Goal: Check status

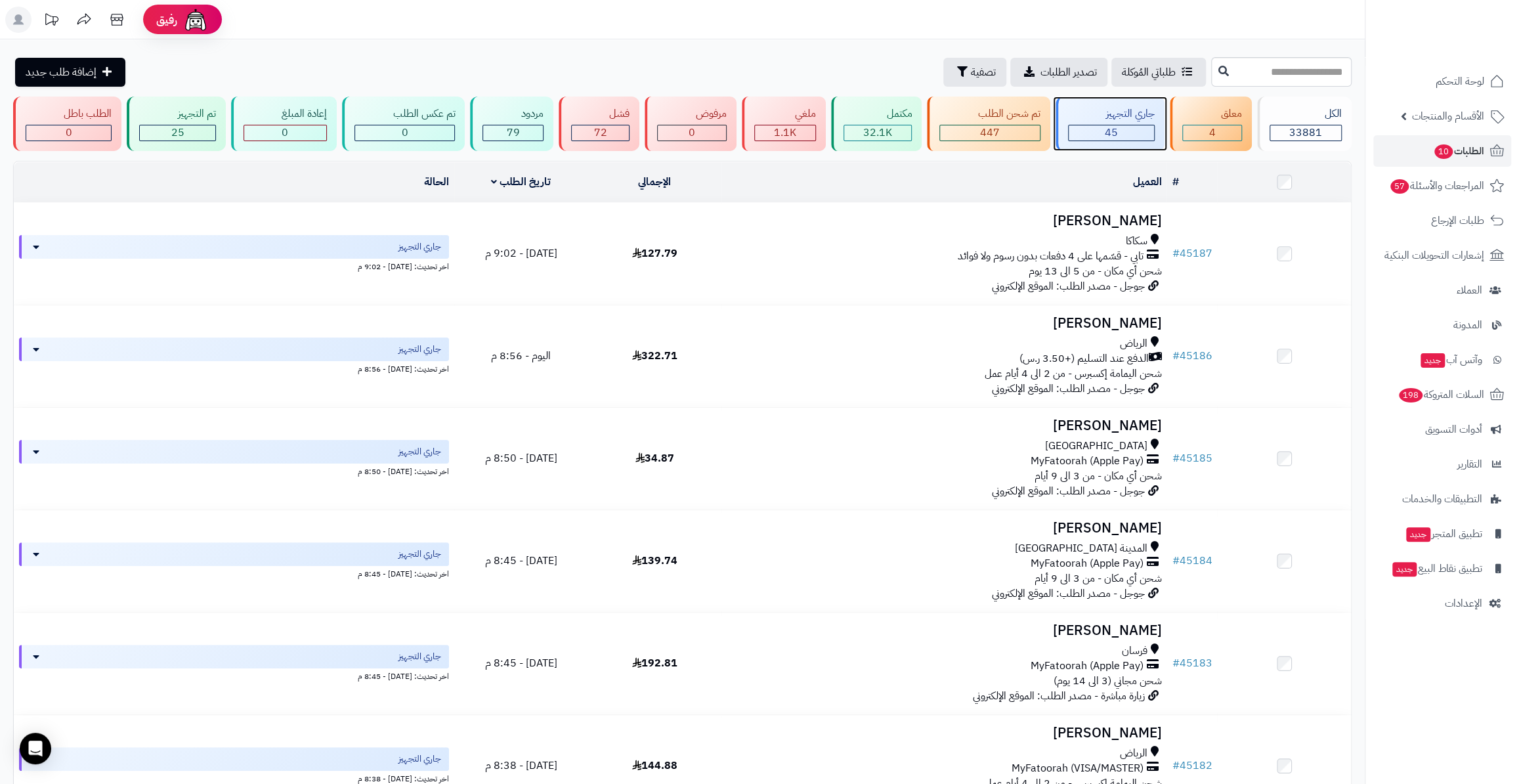
click at [1093, 122] on div "جاري التجهيز 45" at bounding box center [1110, 124] width 109 height 55
